Goal: Information Seeking & Learning: Find contact information

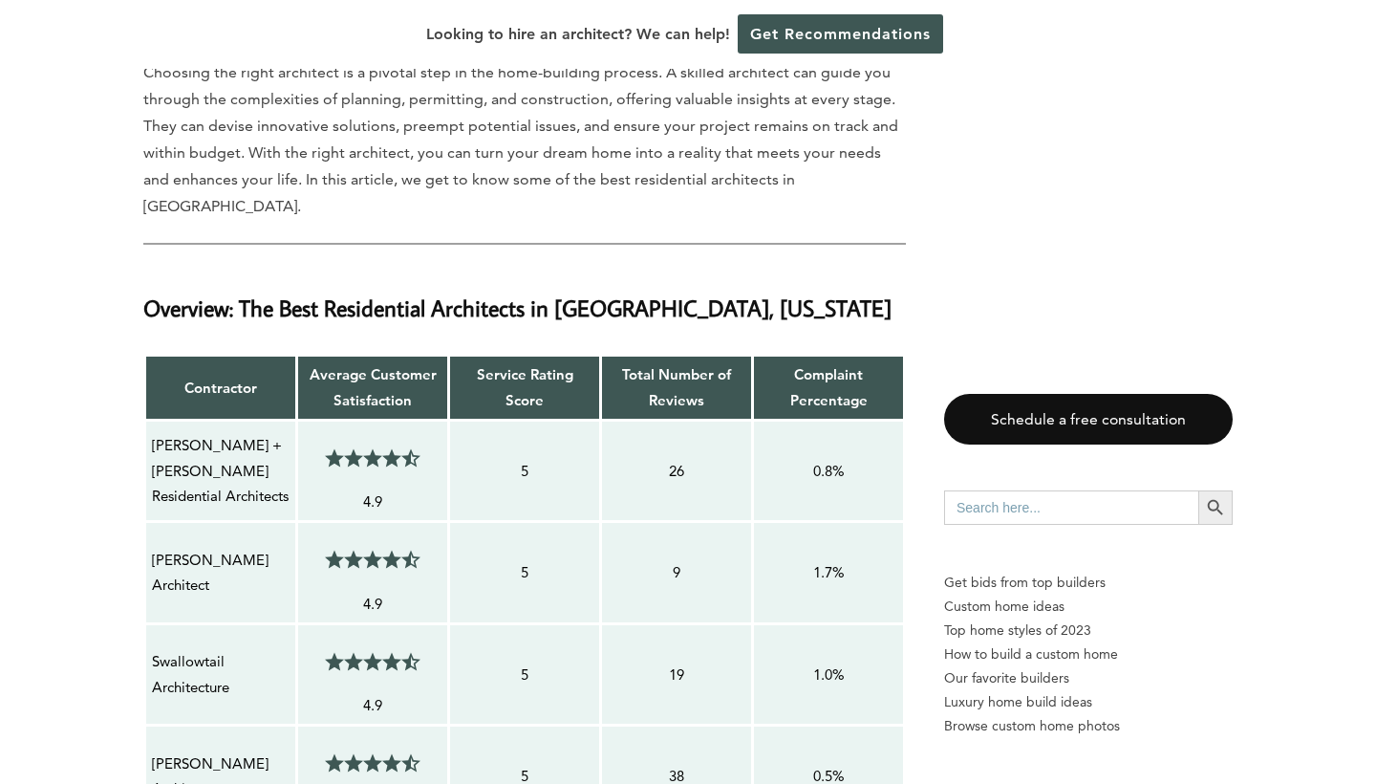
scroll to position [1482, 0]
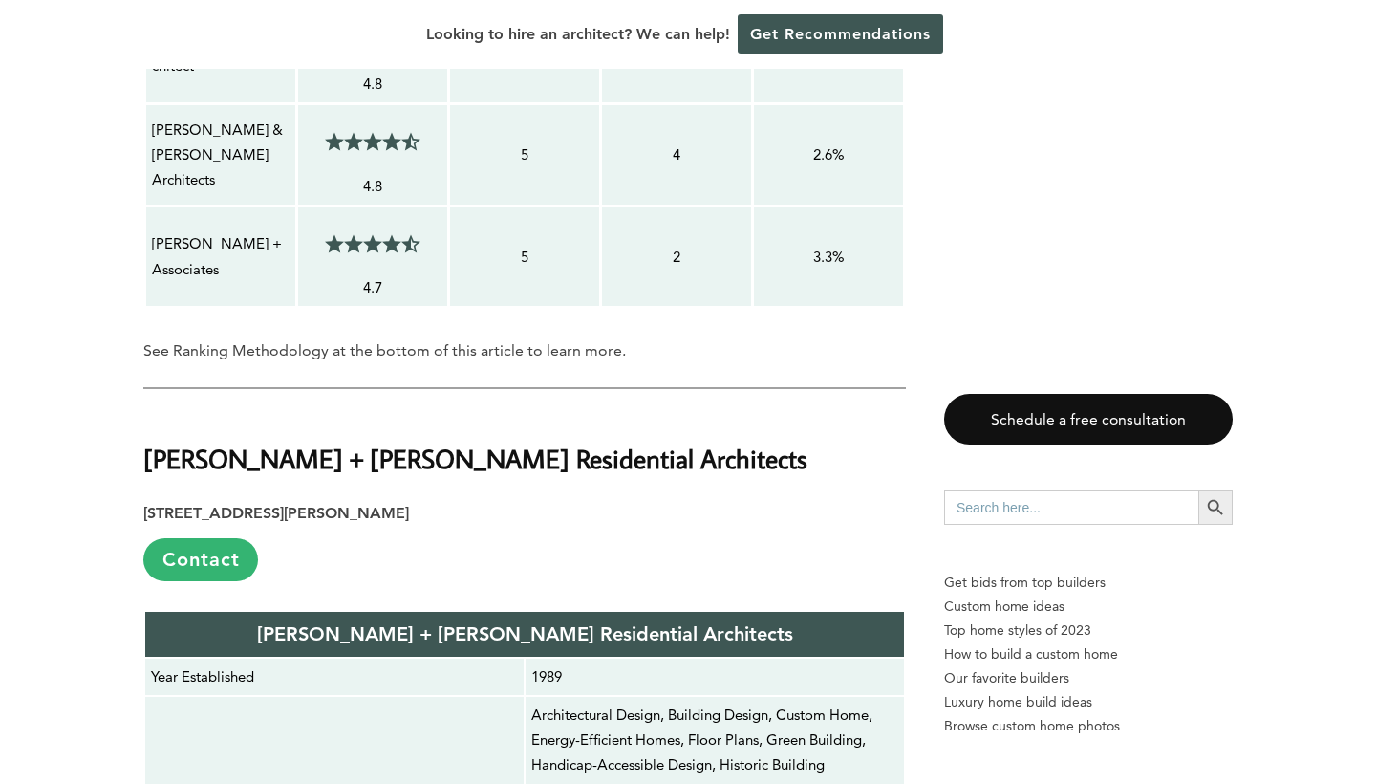
scroll to position [2917, 0]
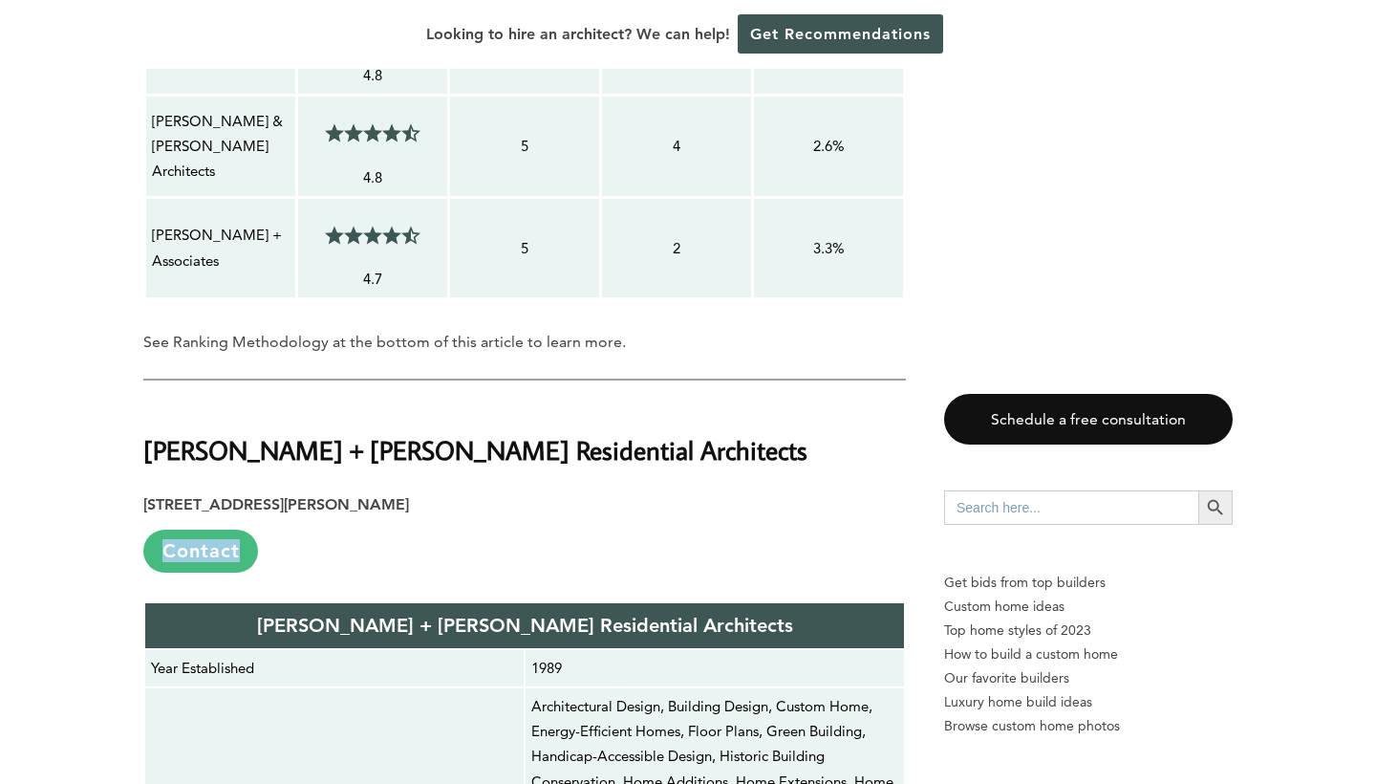
click at [205, 529] on link "Contact" at bounding box center [200, 550] width 115 height 43
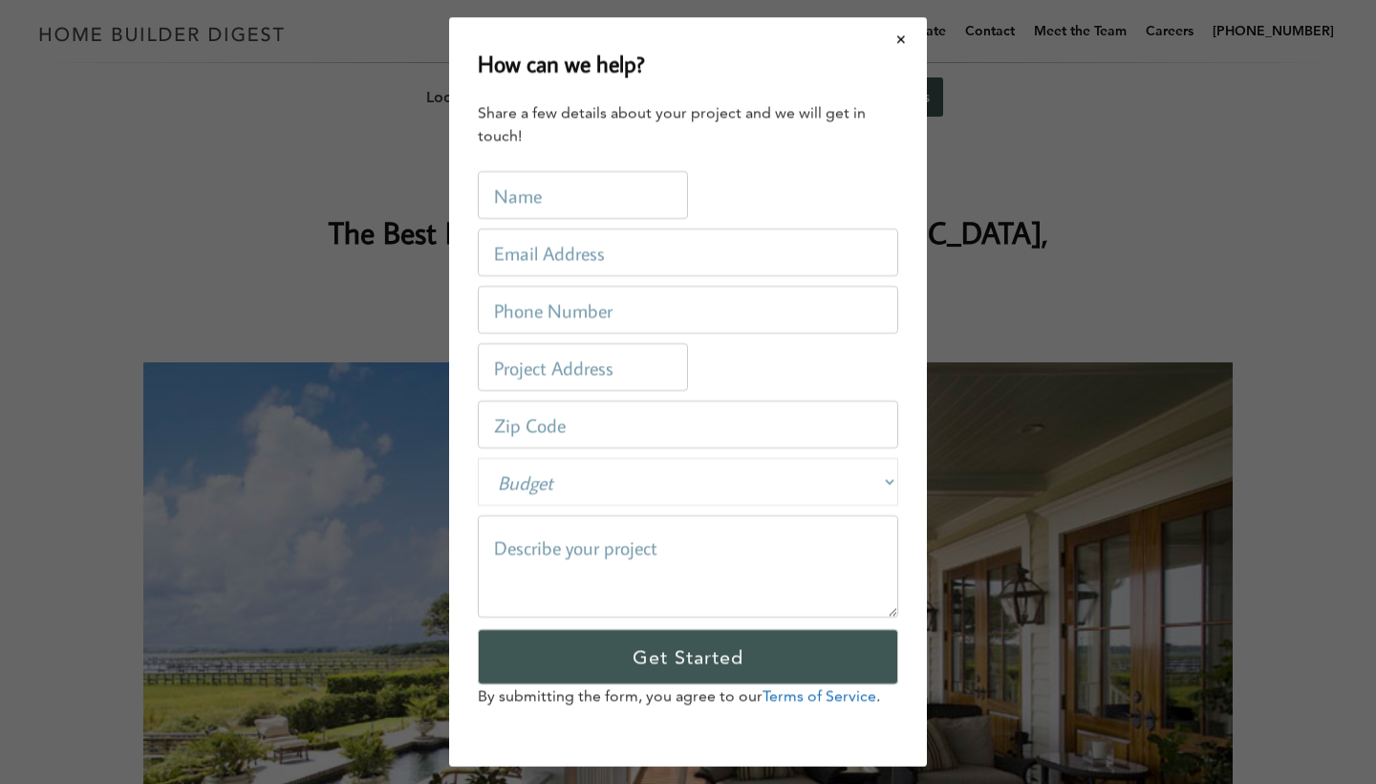
scroll to position [0, 0]
click at [901, 37] on button "Close modal" at bounding box center [901, 39] width 51 height 40
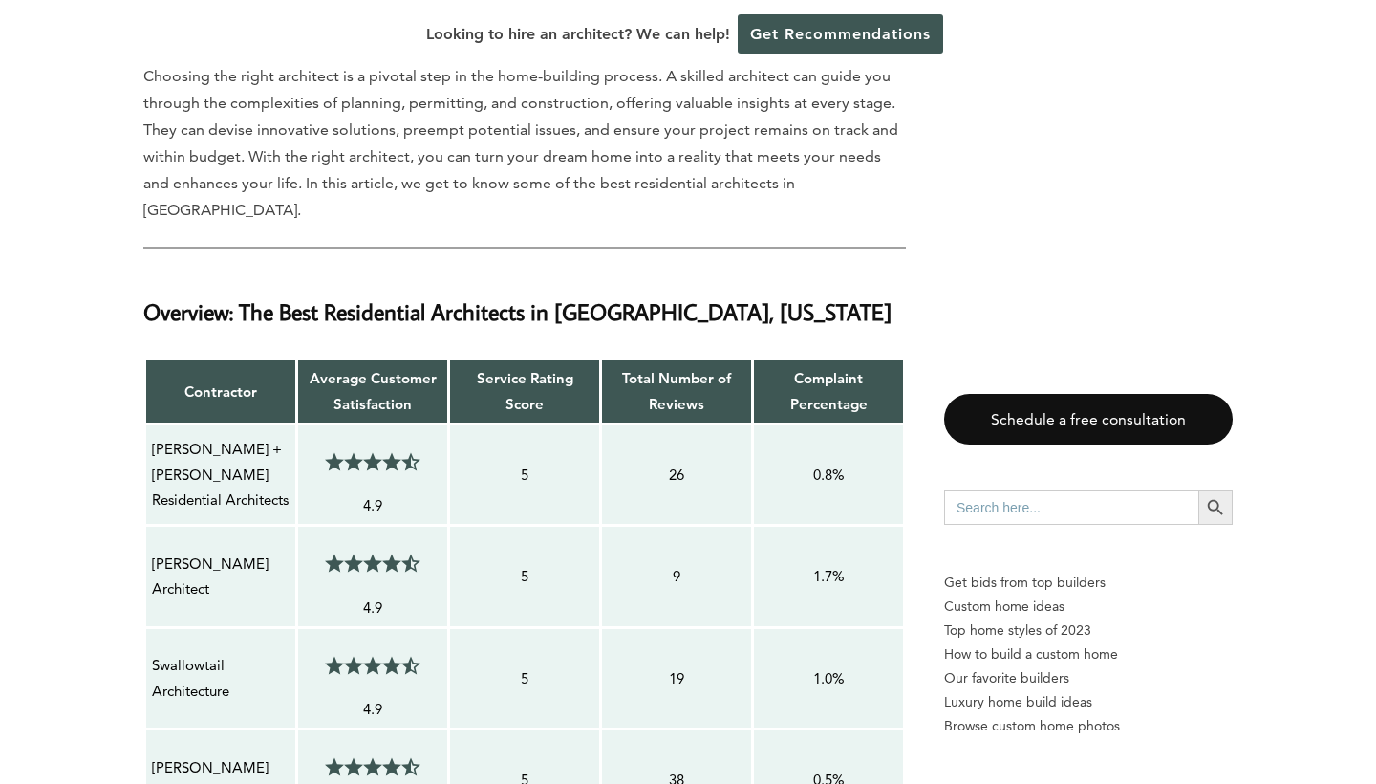
scroll to position [1465, 0]
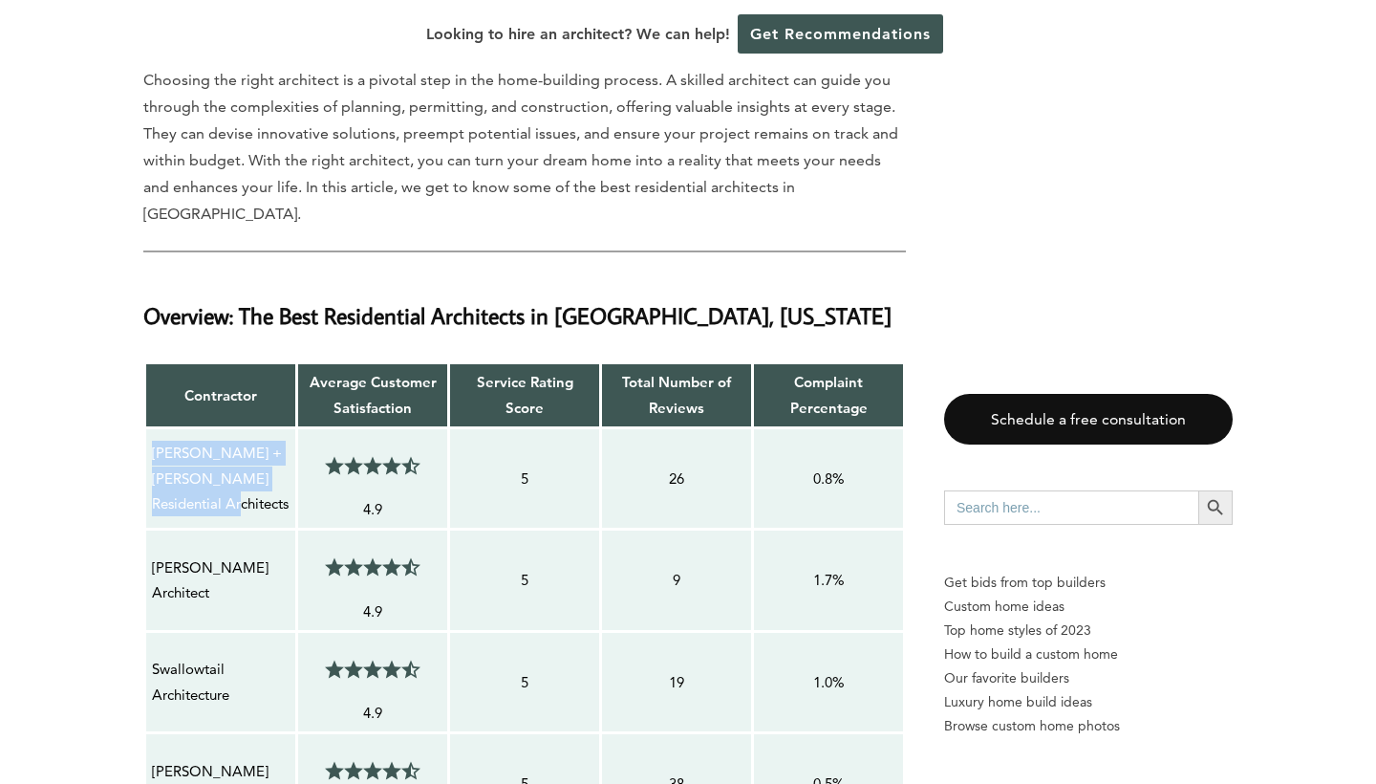
drag, startPoint x: 291, startPoint y: 411, endPoint x: 151, endPoint y: 371, distance: 146.1
click at [151, 427] on td "[PERSON_NAME] + [PERSON_NAME] Residential Architects" at bounding box center [221, 478] width 152 height 102
copy p "[PERSON_NAME] + [PERSON_NAME] Residential Architects"
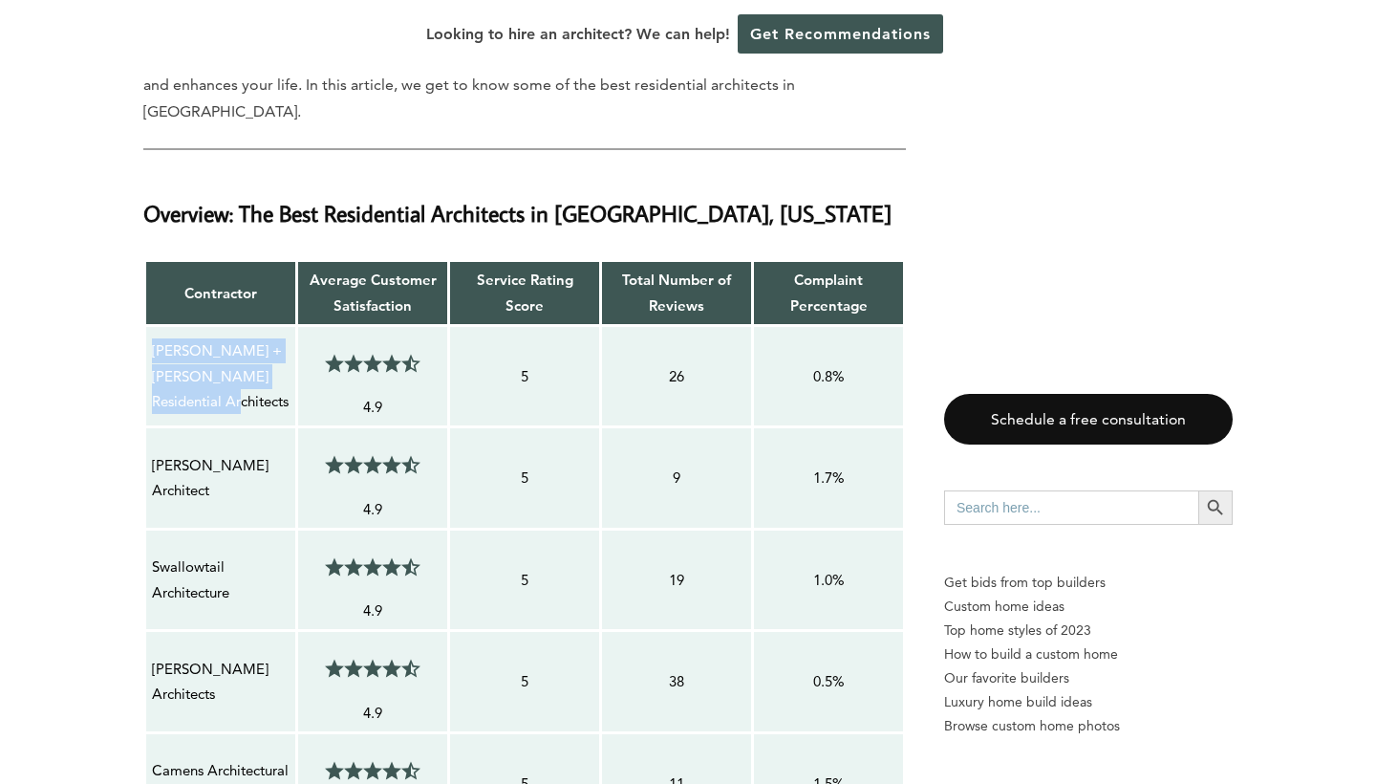
scroll to position [1605, 0]
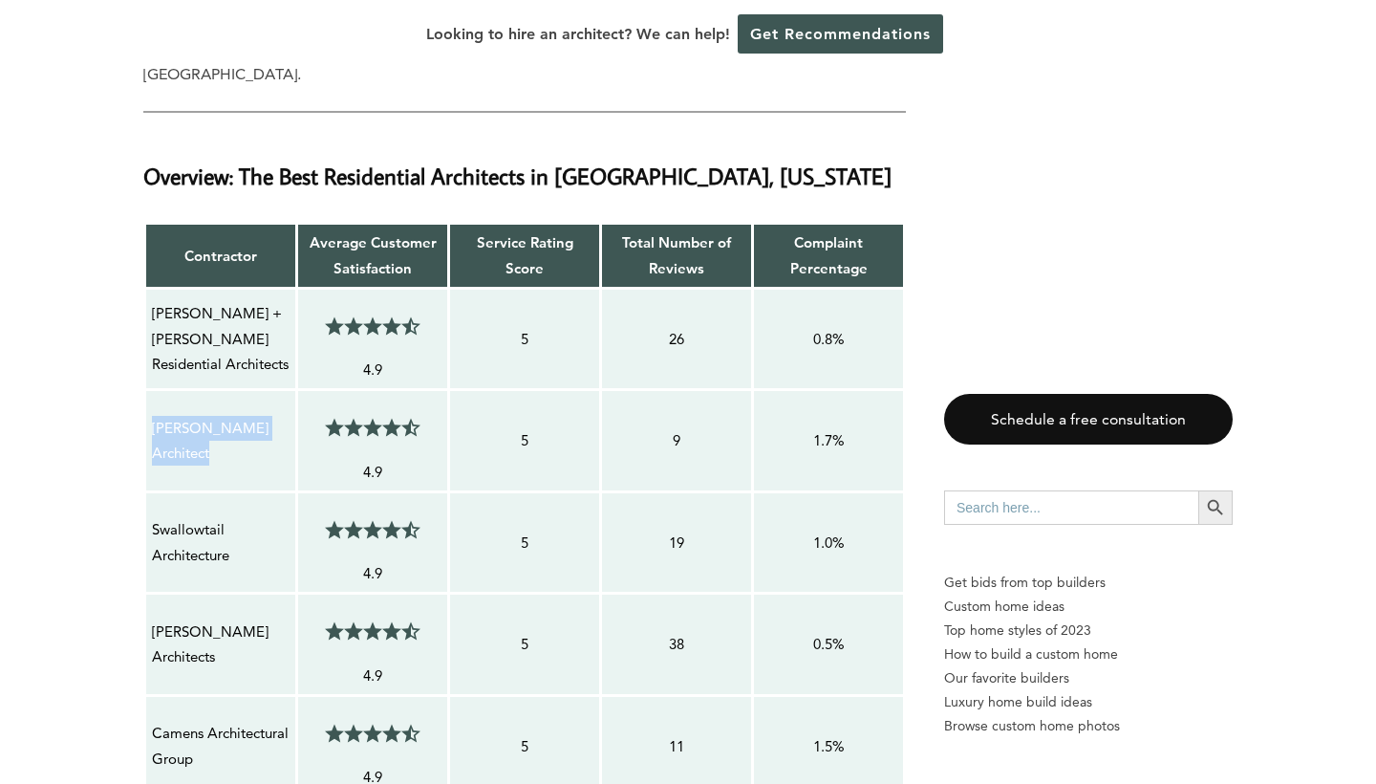
drag, startPoint x: 212, startPoint y: 372, endPoint x: 148, endPoint y: 341, distance: 71.0
click at [148, 390] on td "[PERSON_NAME] Architect" at bounding box center [221, 441] width 152 height 102
copy p "[PERSON_NAME] Architect"
drag, startPoint x: 236, startPoint y: 475, endPoint x: 149, endPoint y: 444, distance: 92.2
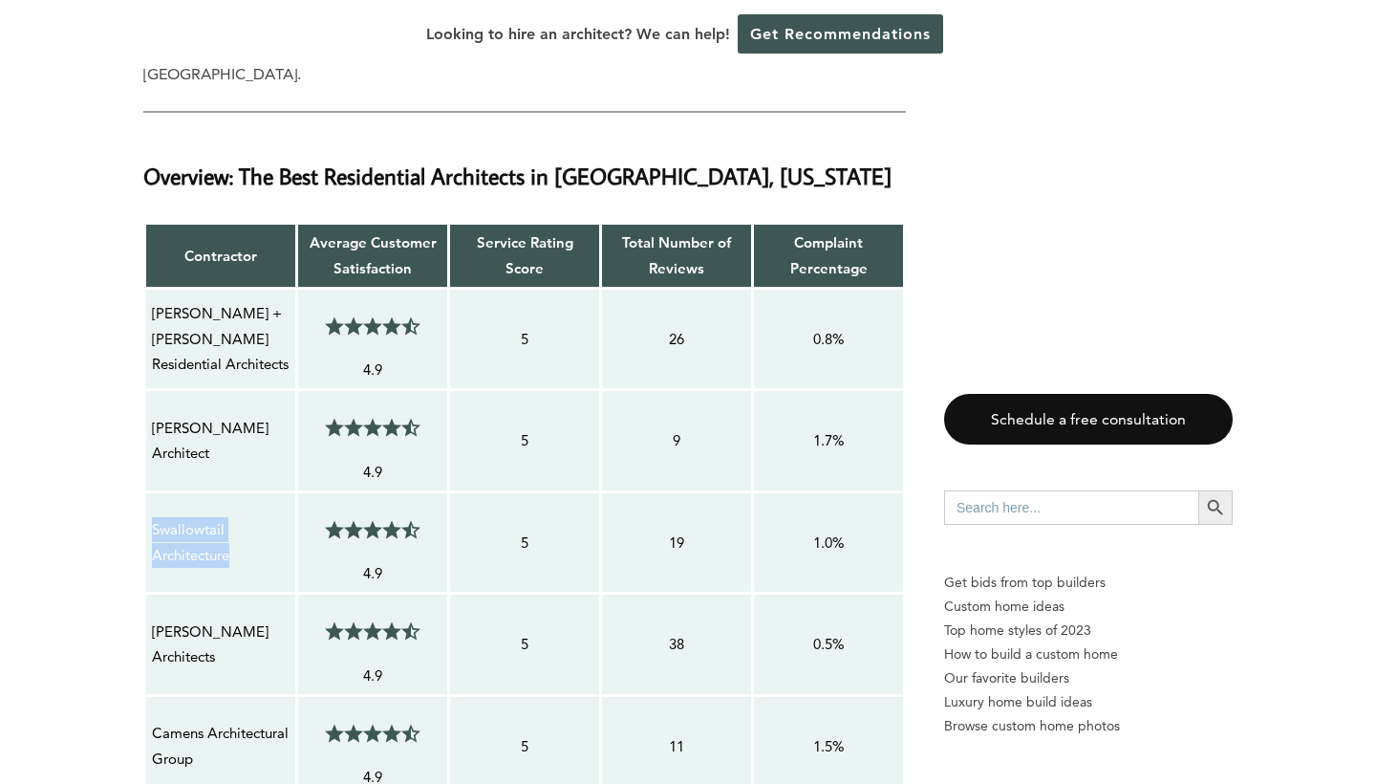
click at [149, 491] on td "Swallowtail Architecture" at bounding box center [221, 542] width 152 height 102
copy p "Swallowtail Architecture"
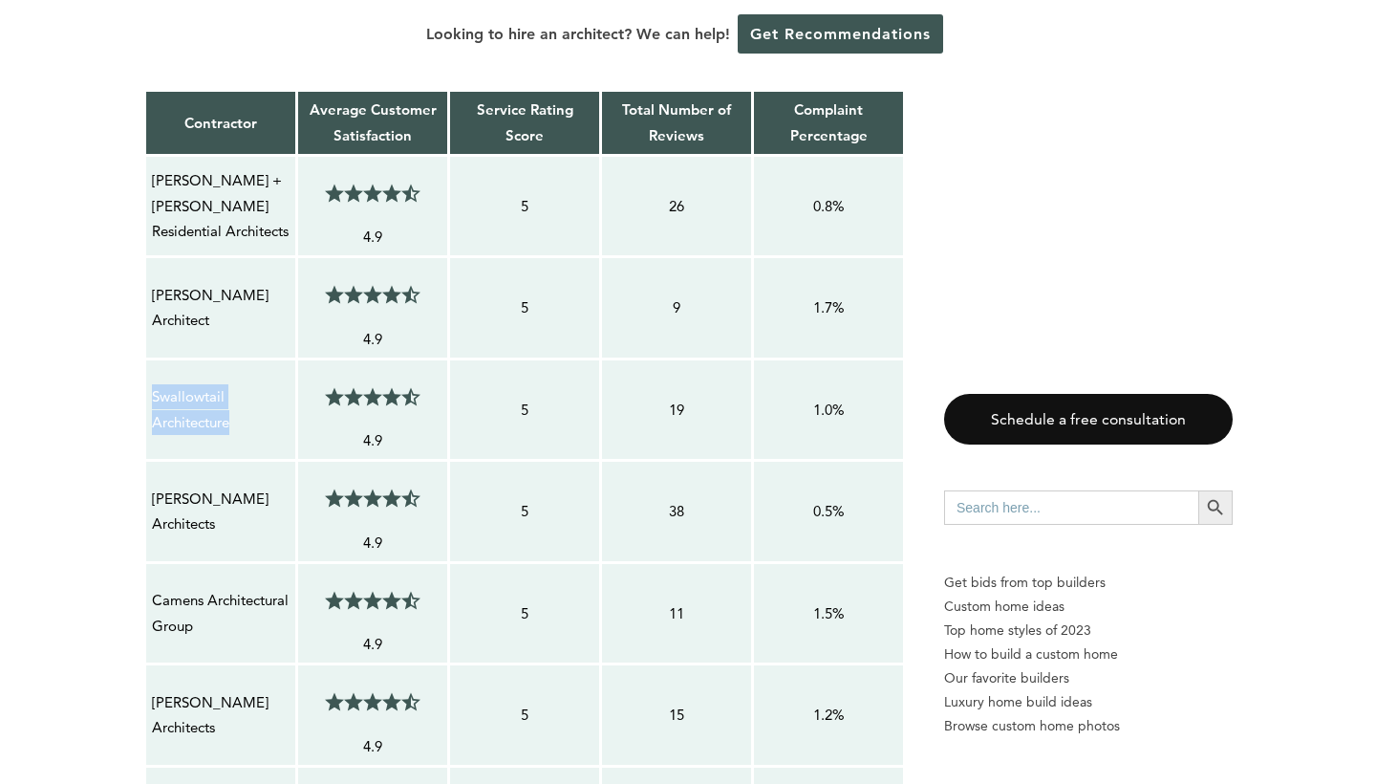
scroll to position [1739, 0]
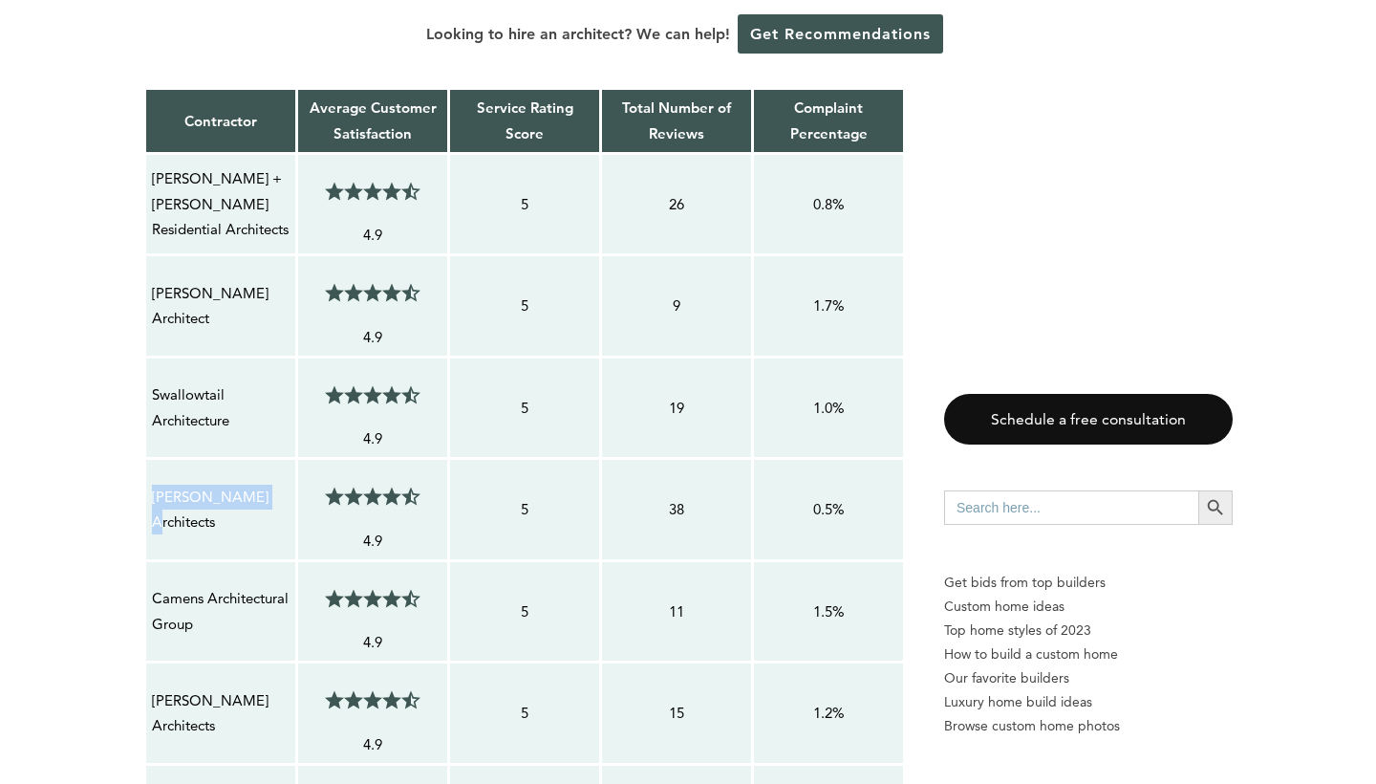
drag, startPoint x: 256, startPoint y: 430, endPoint x: 154, endPoint y: 414, distance: 103.5
click at [154, 485] on p "[PERSON_NAME] Architects" at bounding box center [221, 510] width 138 height 51
copy p "[PERSON_NAME] Architects"
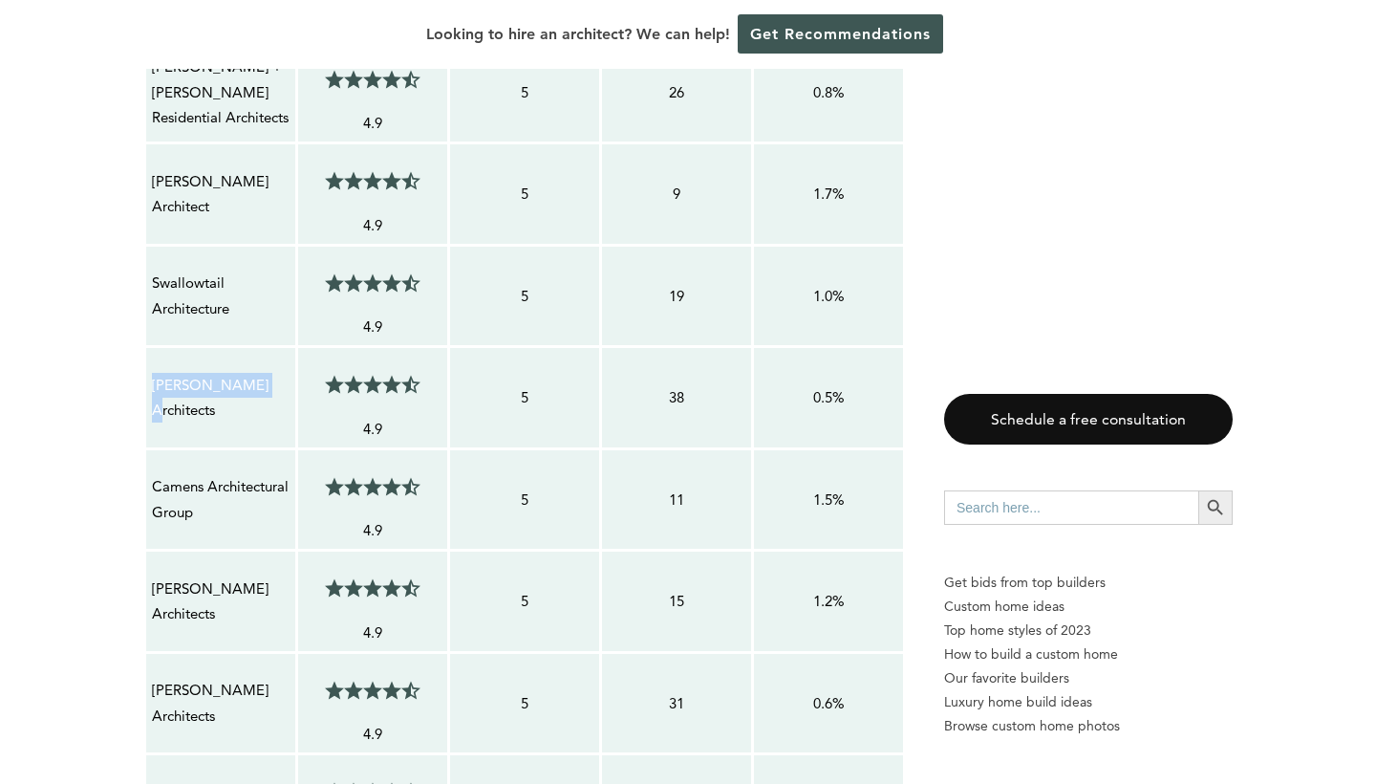
scroll to position [1865, 0]
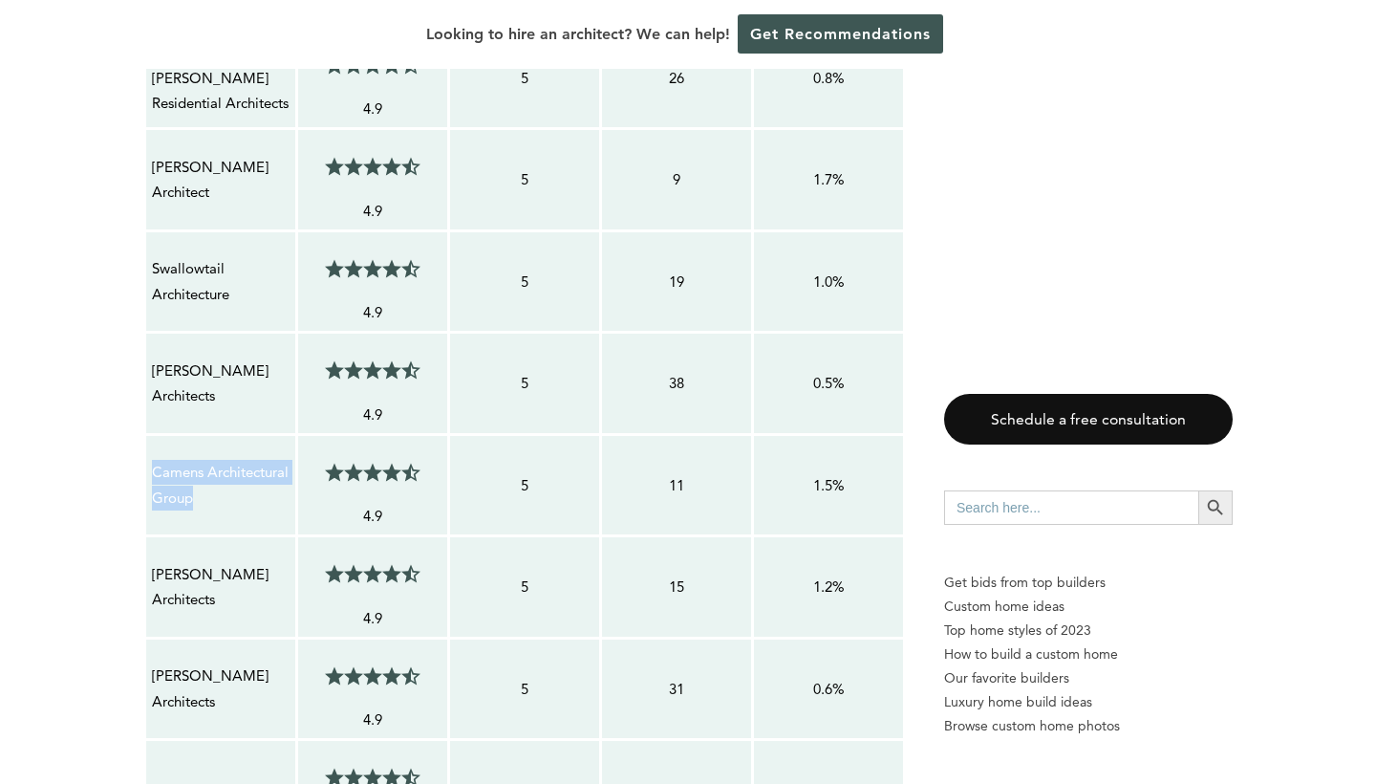
drag, startPoint x: 199, startPoint y: 421, endPoint x: 155, endPoint y: 384, distance: 57.6
click at [155, 460] on p "Camens Architectural Group" at bounding box center [221, 485] width 138 height 51
copy p "Camens Architectural Group"
